Goal: Transaction & Acquisition: Purchase product/service

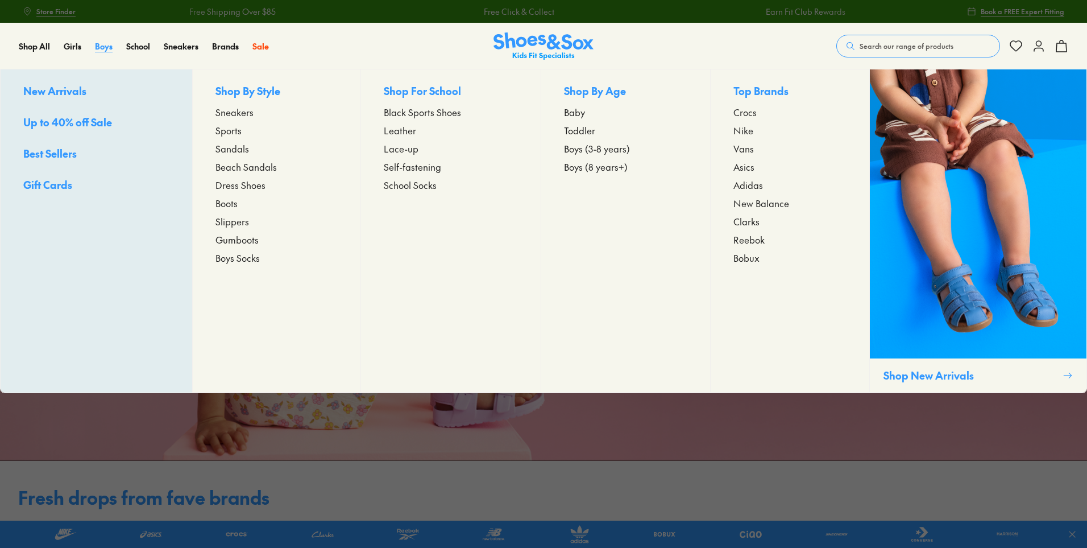
click at [100, 45] on span "Boys" at bounding box center [104, 45] width 18 height 11
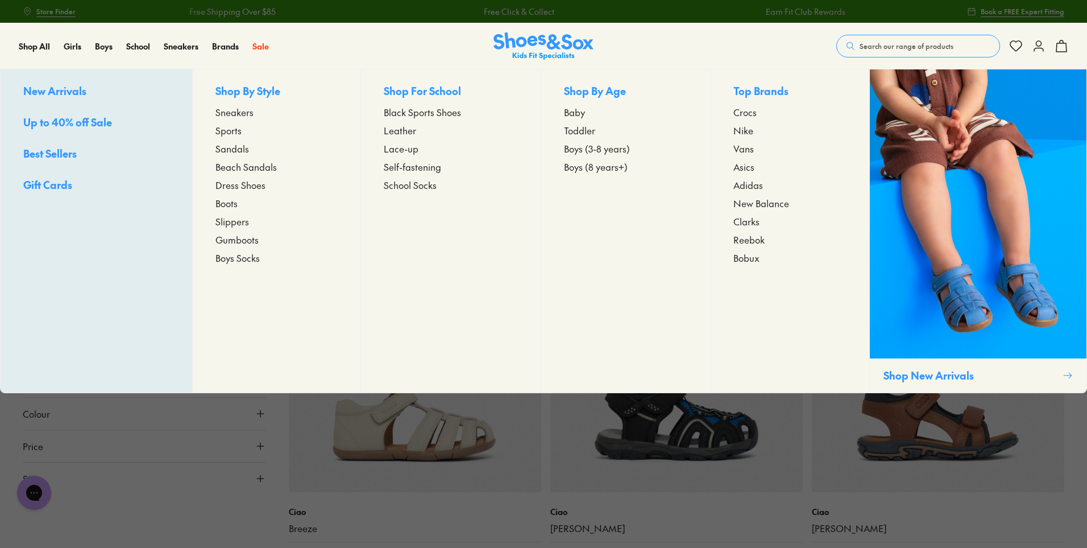
click at [583, 149] on span "Boys (3-8 years)" at bounding box center [597, 149] width 66 height 14
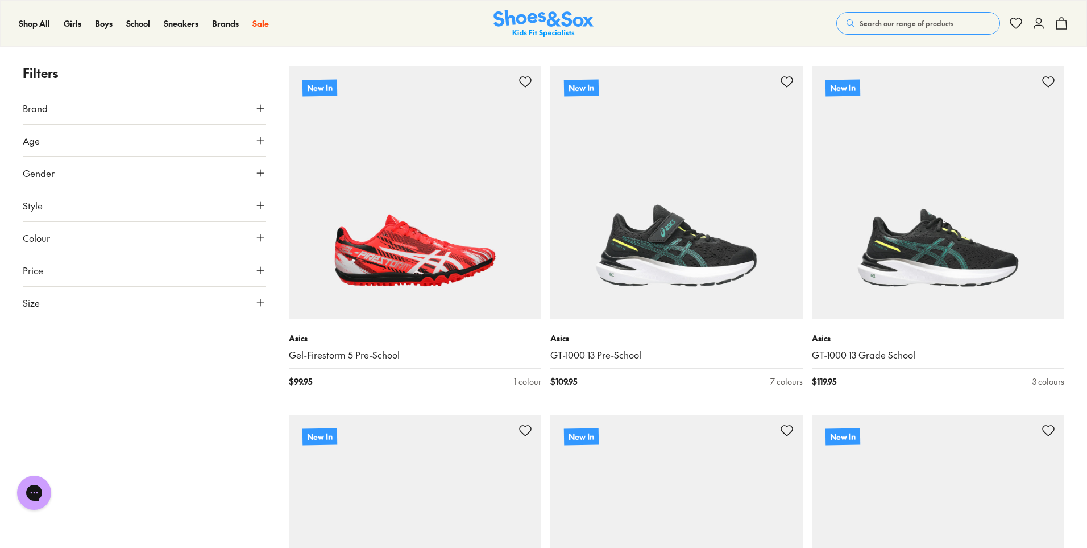
scroll to position [2616, 0]
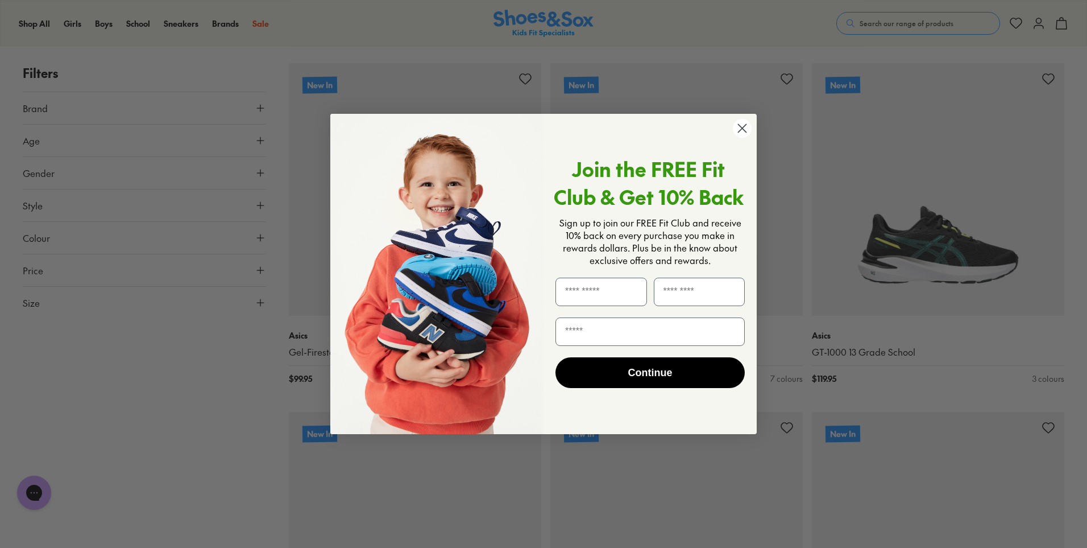
click at [741, 125] on circle "Close dialog" at bounding box center [742, 128] width 19 height 19
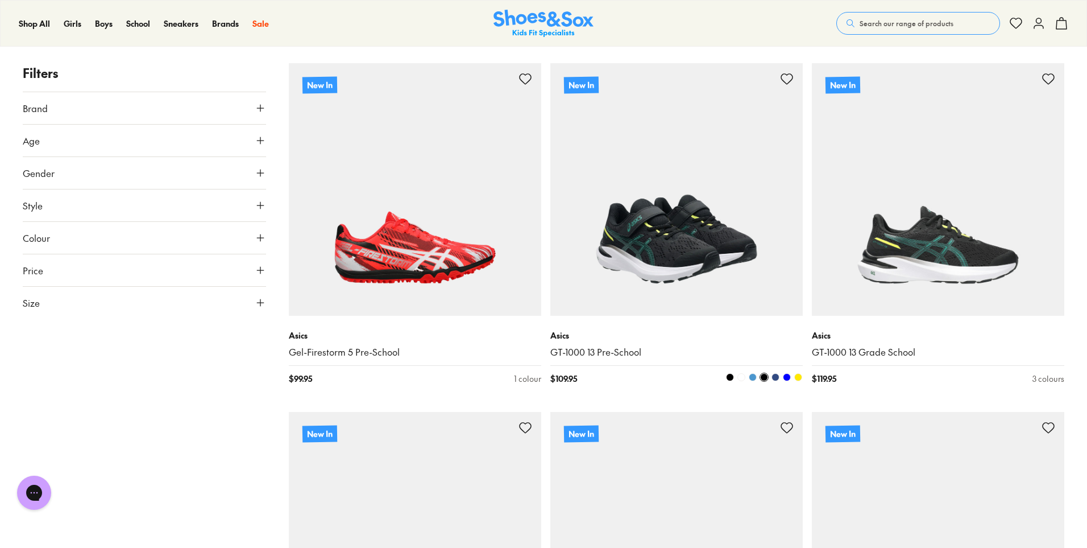
click at [612, 346] on link "GT-1000 13 Pre-School" at bounding box center [676, 352] width 252 height 13
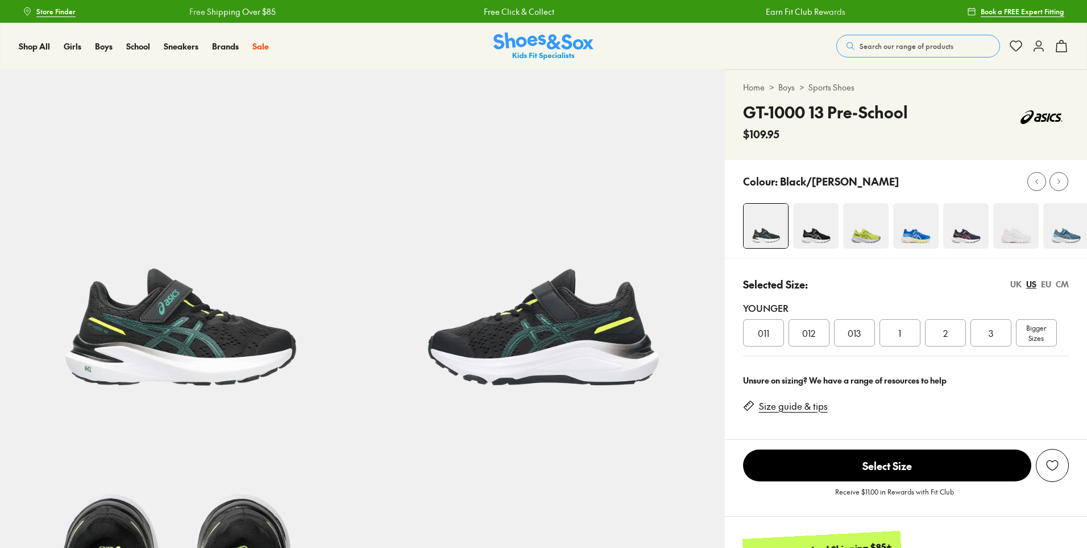
select select "*"
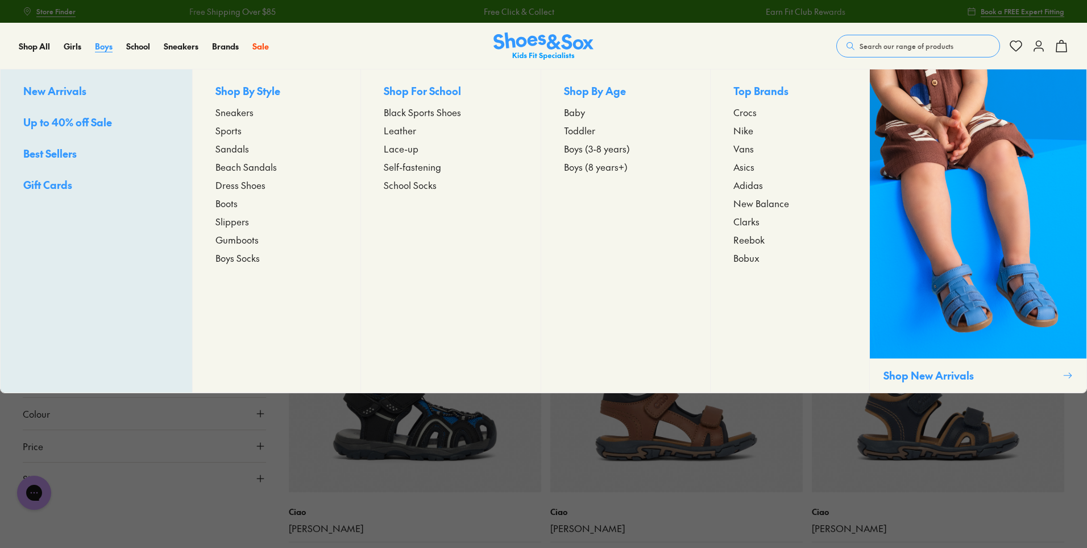
click at [102, 43] on span "Boys" at bounding box center [104, 45] width 18 height 11
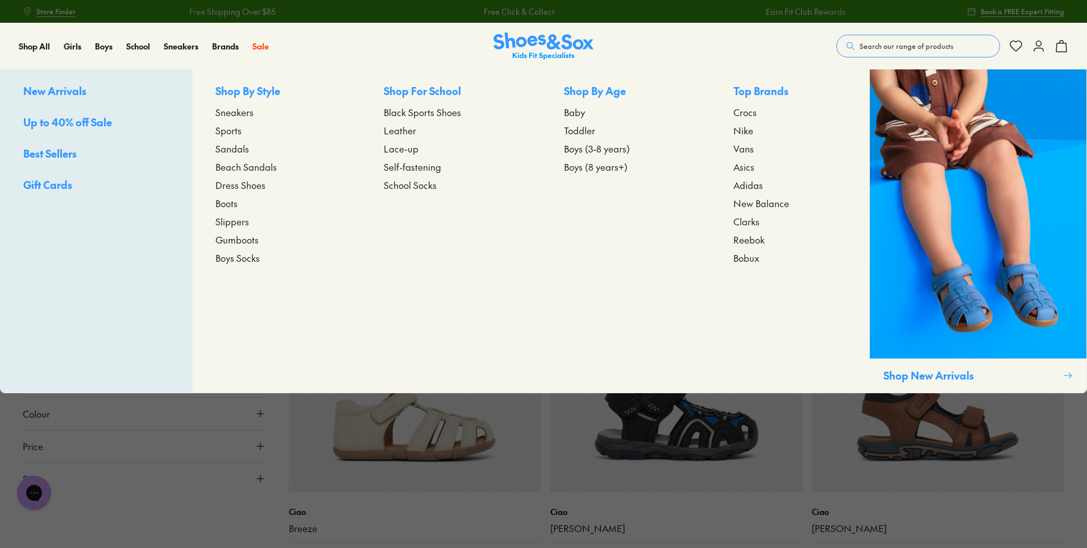
click at [228, 114] on span "Sneakers" at bounding box center [234, 112] width 38 height 14
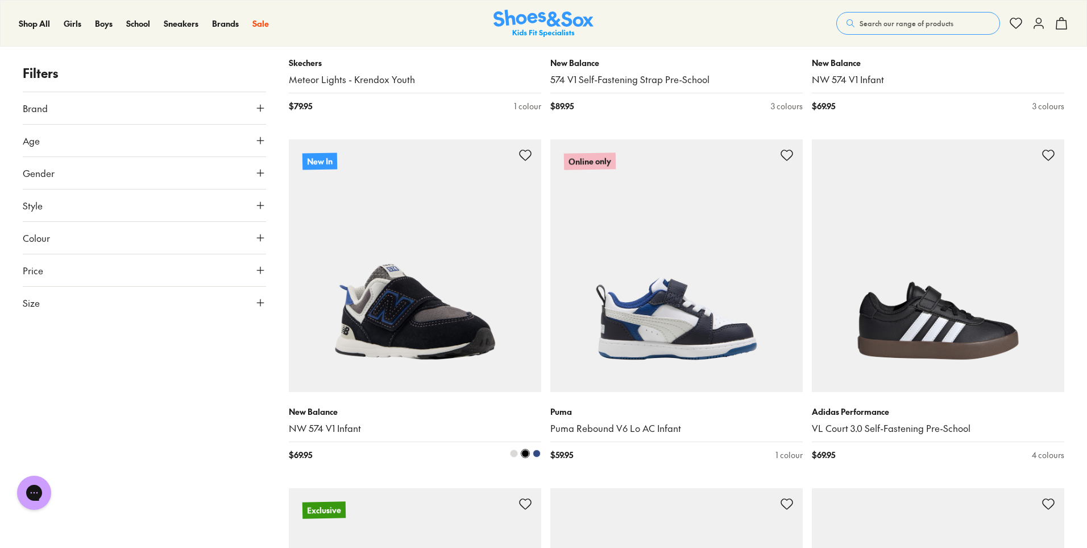
scroll to position [284, 0]
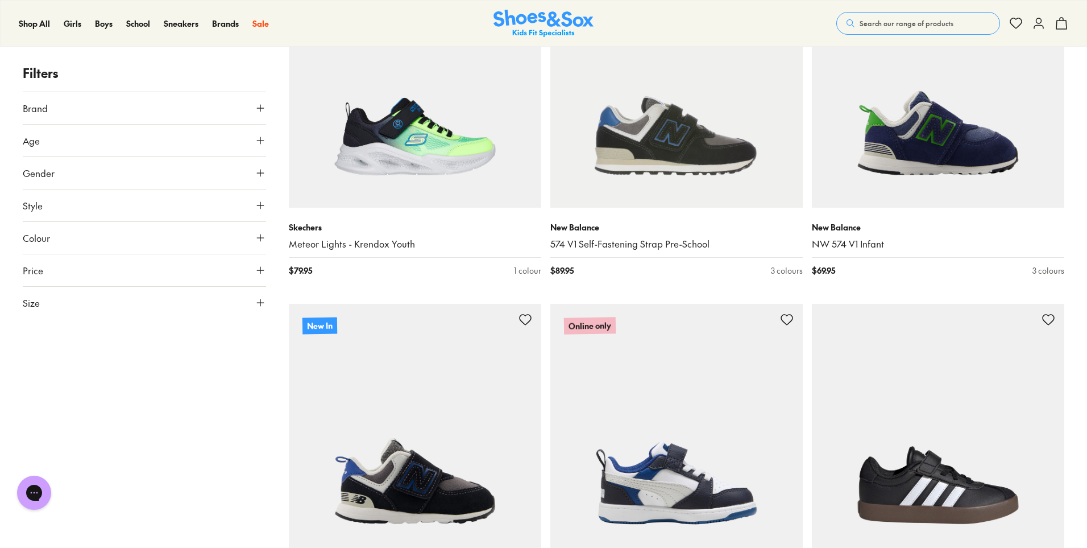
click at [264, 140] on icon at bounding box center [260, 140] width 11 height 11
click at [263, 138] on icon at bounding box center [260, 140] width 11 height 11
click at [258, 138] on icon at bounding box center [260, 140] width 11 height 11
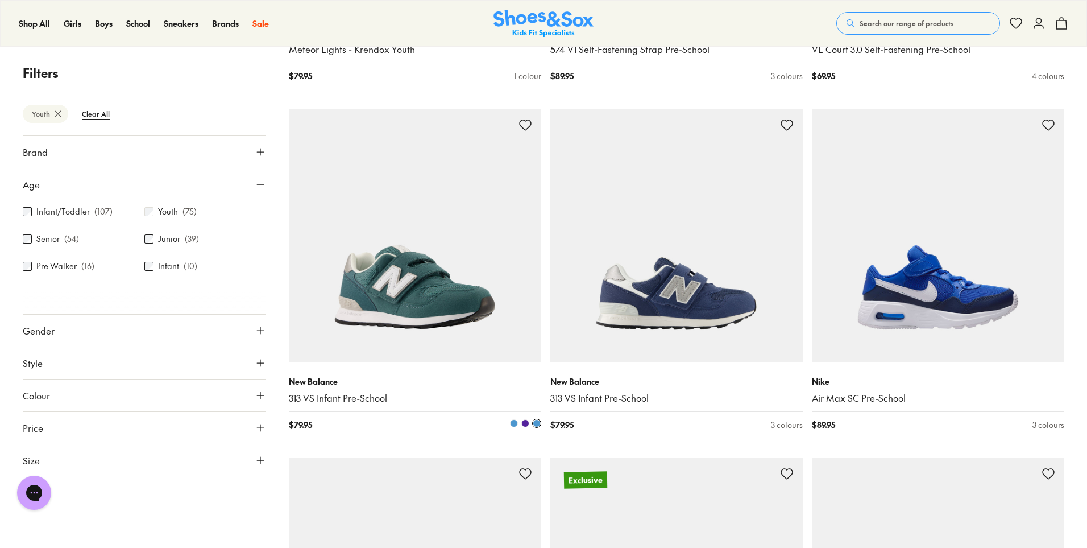
scroll to position [496, 0]
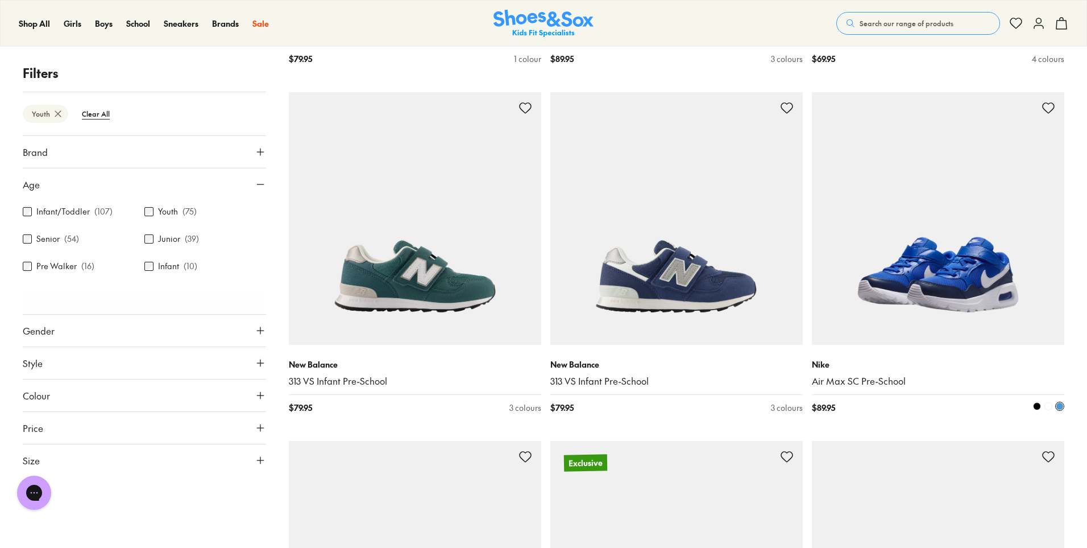
click at [897, 272] on img at bounding box center [938, 218] width 252 height 252
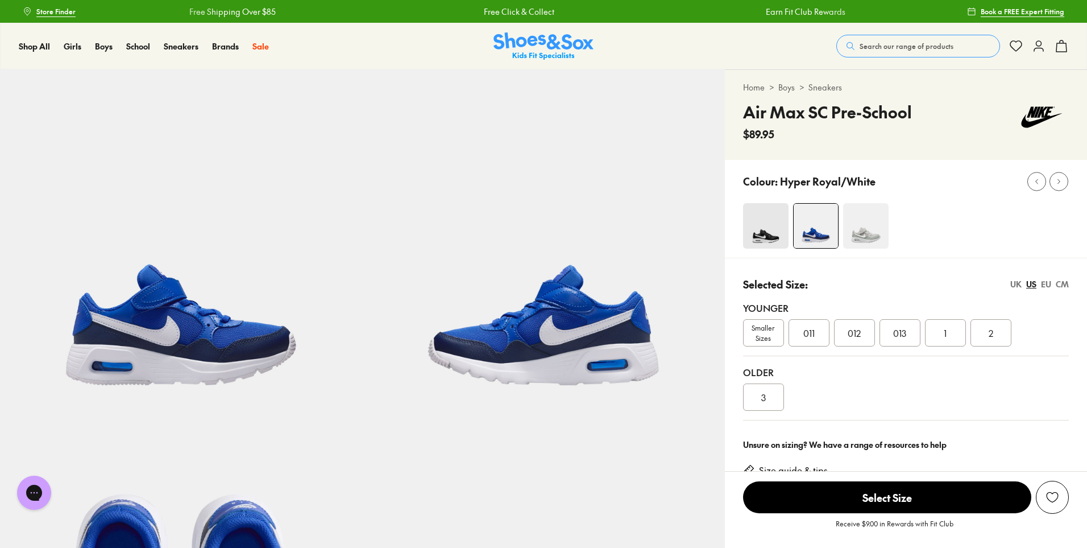
select select "*"
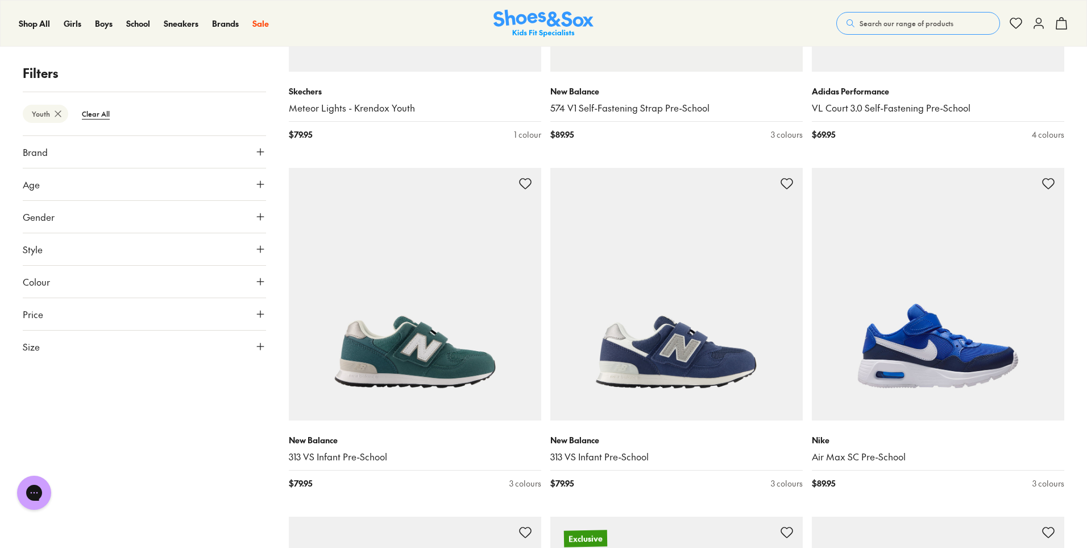
click at [261, 214] on icon at bounding box center [260, 216] width 11 height 11
click at [259, 185] on icon at bounding box center [260, 184] width 11 height 11
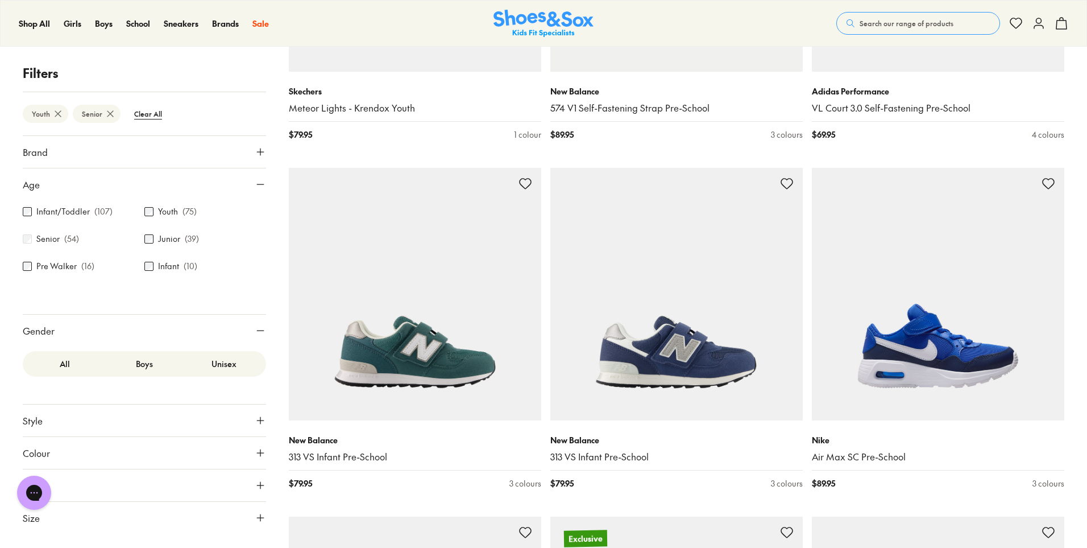
scroll to position [160, 0]
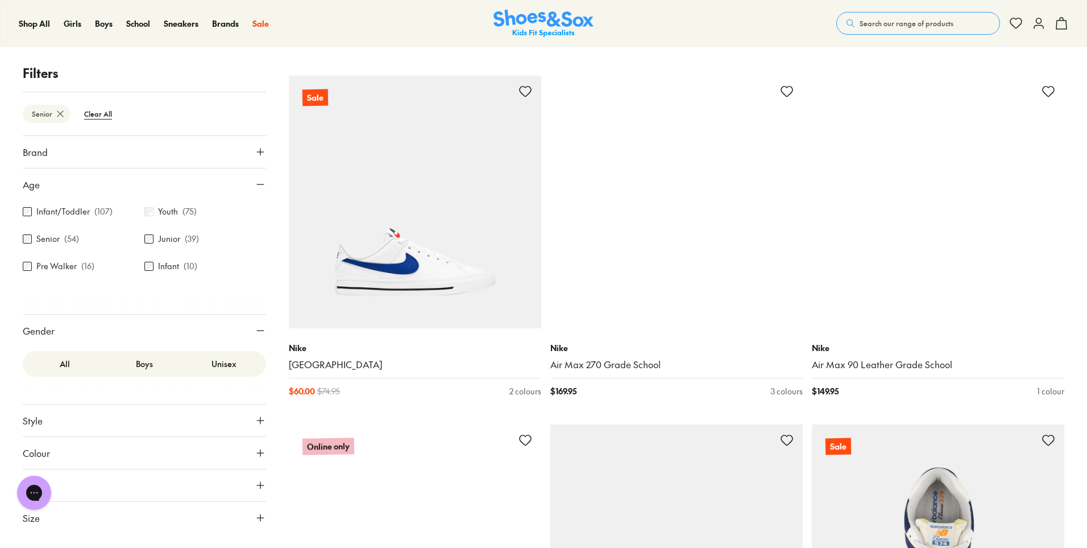
scroll to position [2377, 0]
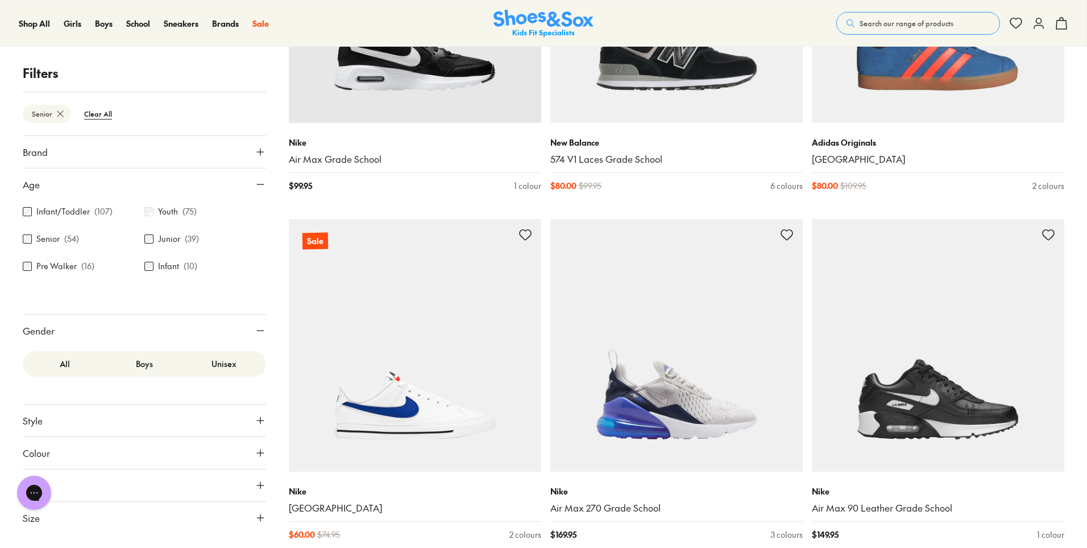
scroll to position [2264, 0]
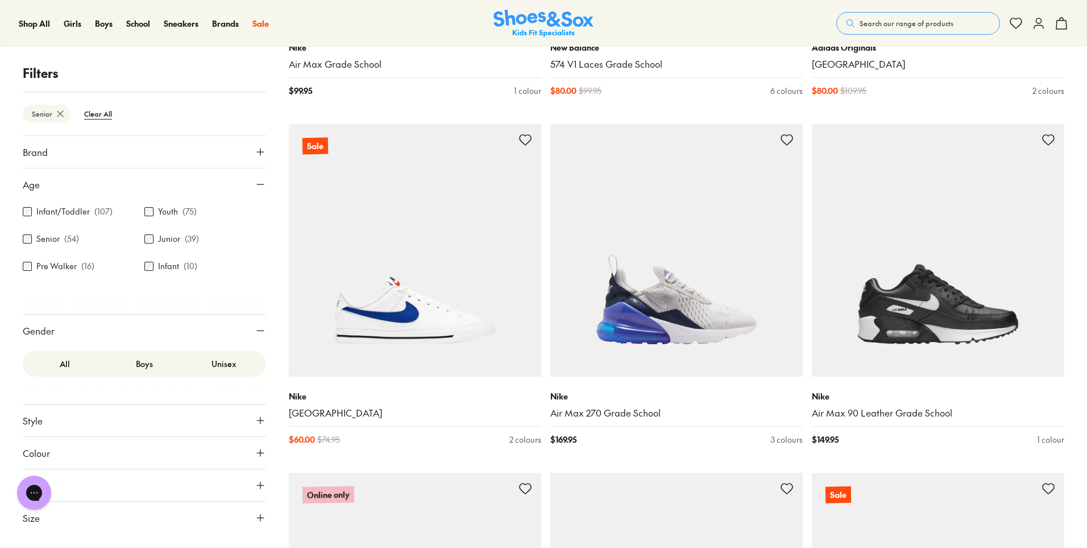
drag, startPoint x: 700, startPoint y: 206, endPoint x: 691, endPoint y: 202, distance: 9.7
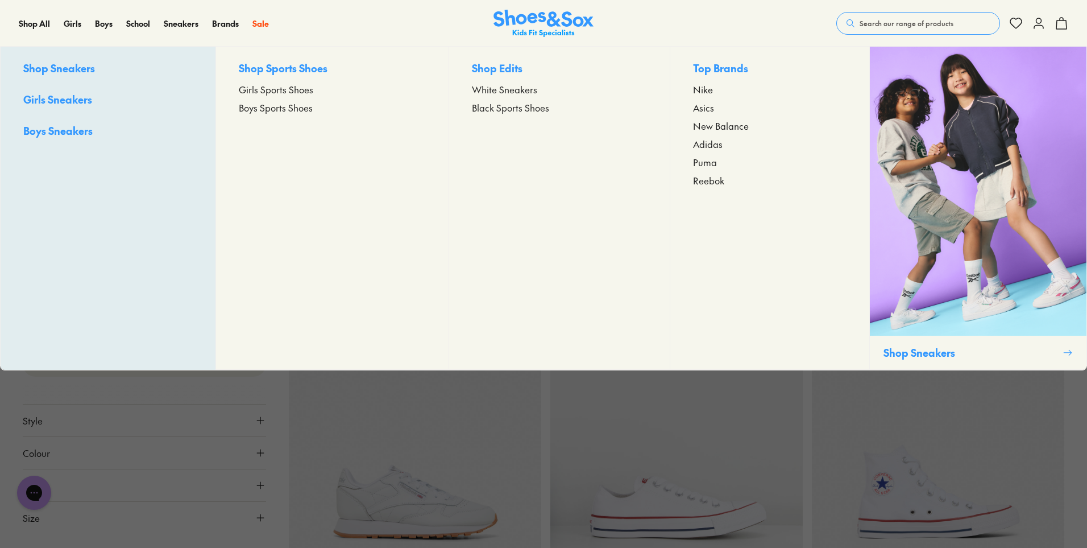
scroll to position [5846, 0]
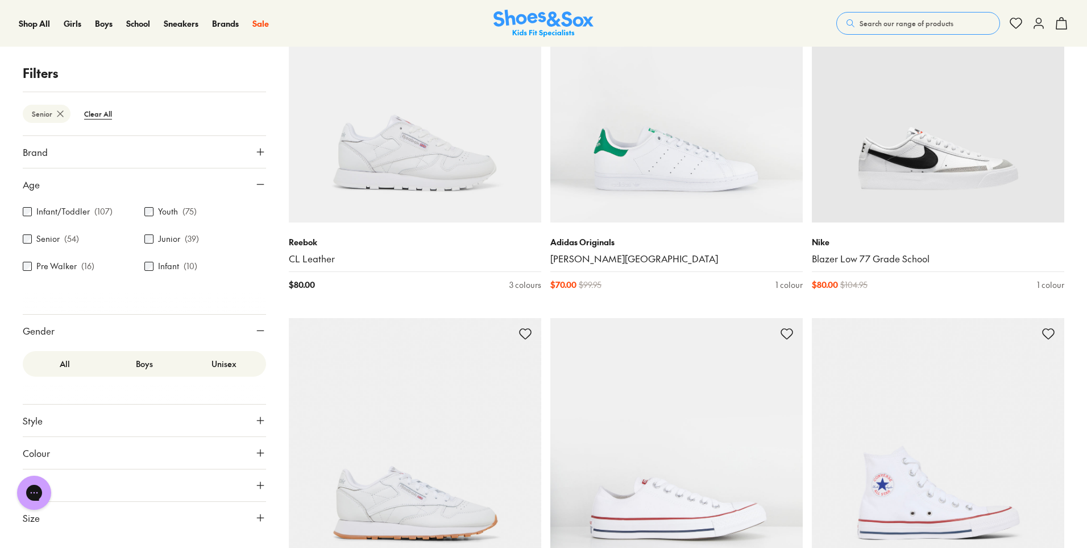
click at [885, 23] on span "Search our range of products" at bounding box center [907, 23] width 94 height 10
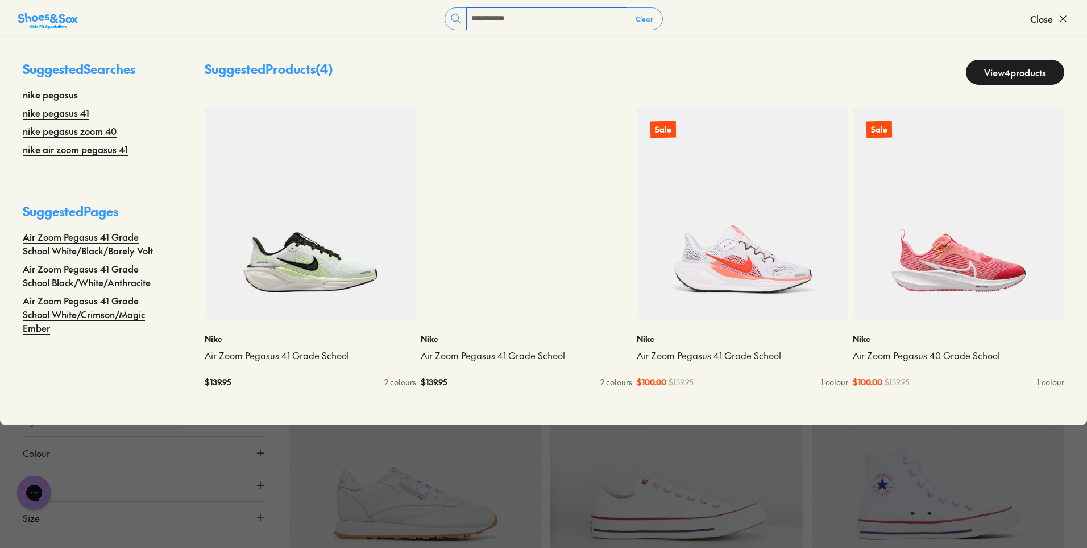
type input "**********"
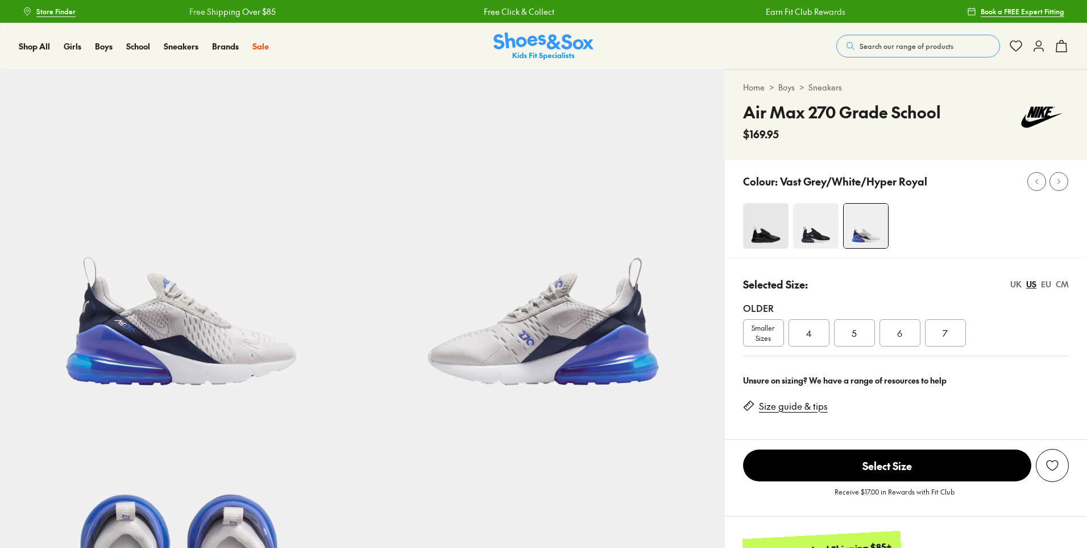
select select "*"
